Goal: Transaction & Acquisition: Obtain resource

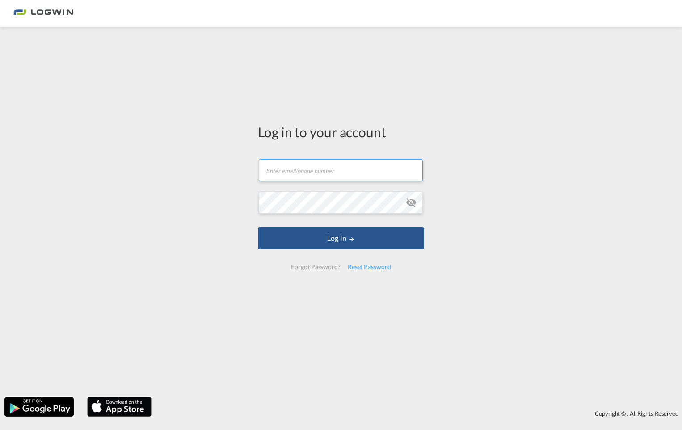
click at [276, 173] on input "text" at bounding box center [341, 170] width 164 height 22
type input "[EMAIL_ADDRESS][PERSON_NAME][DOMAIN_NAME]"
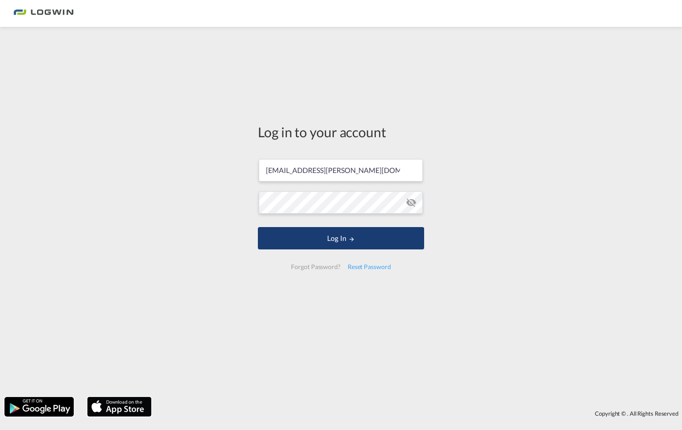
click at [313, 240] on button "Log In" at bounding box center [341, 238] width 166 height 22
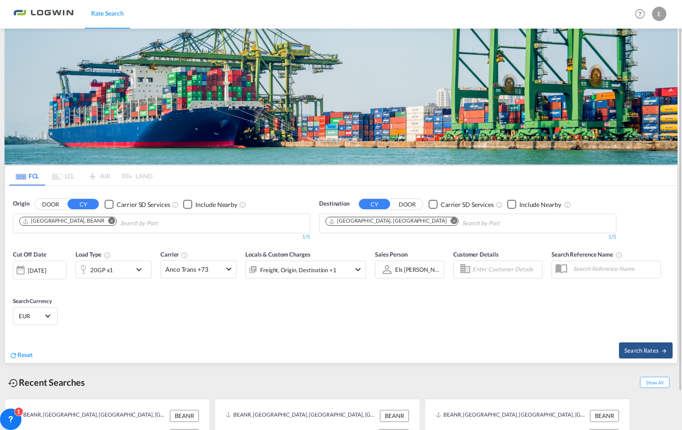
click at [46, 268] on div "[DATE]" at bounding box center [37, 271] width 18 height 8
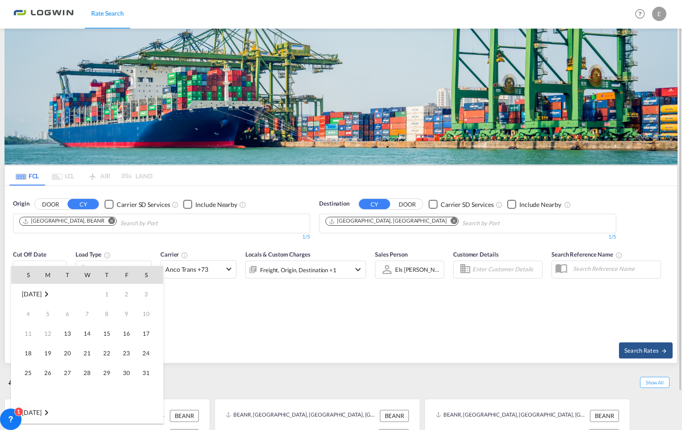
scroll to position [356, 0]
click at [35, 411] on span "[DATE]" at bounding box center [31, 413] width 19 height 8
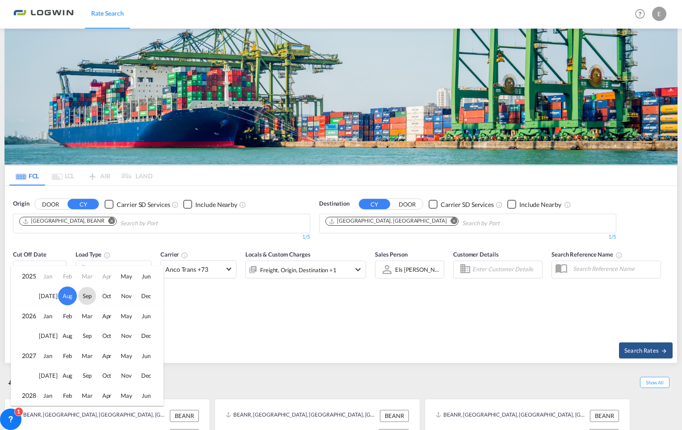
click at [86, 297] on span "Sep" at bounding box center [87, 296] width 18 height 18
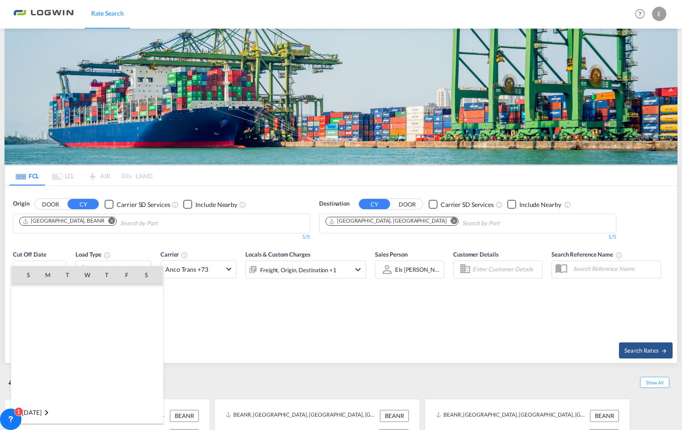
scroll to position [474, 0]
click at [51, 317] on span "1" at bounding box center [48, 314] width 18 height 18
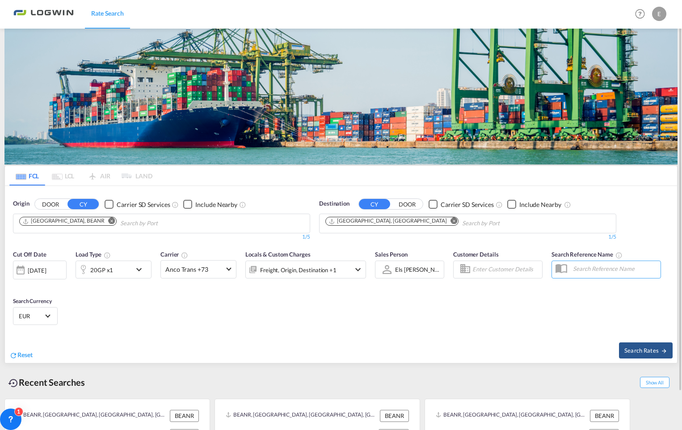
click at [451, 222] on md-icon "Remove" at bounding box center [454, 221] width 7 height 7
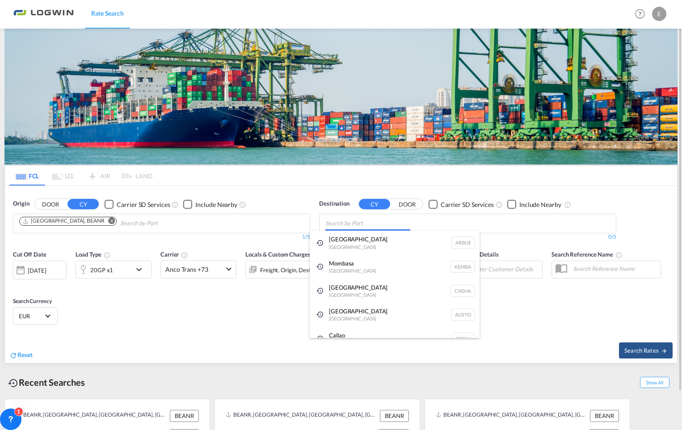
click at [333, 220] on body "Rate Search Rate Search Help Resources Product Release E My Profile Logout FCL …" at bounding box center [341, 215] width 682 height 430
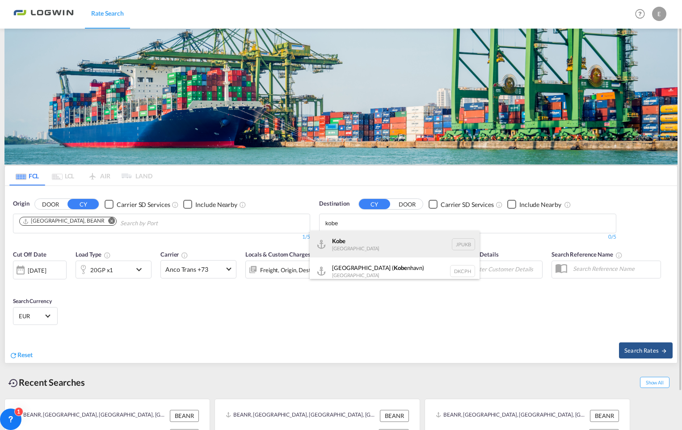
type input "kobe"
click at [346, 239] on div "Kobe [GEOGRAPHIC_DATA] JPUKB" at bounding box center [395, 244] width 170 height 27
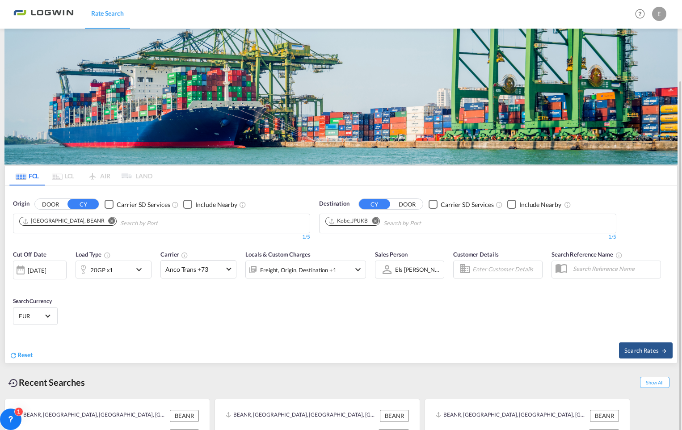
scroll to position [42, 0]
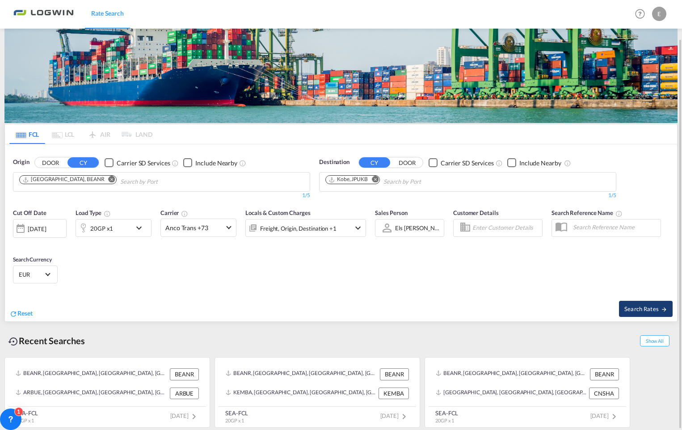
click at [639, 310] on span "Search Rates" at bounding box center [646, 308] width 43 height 7
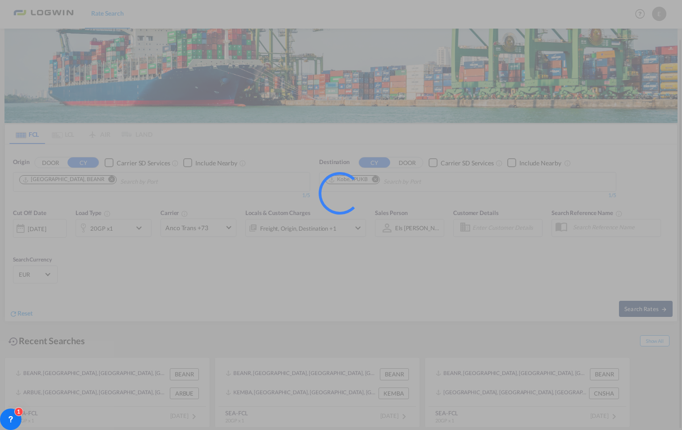
type input "BEANR to JPUKB / [DATE]"
